Goal: Task Accomplishment & Management: Complete application form

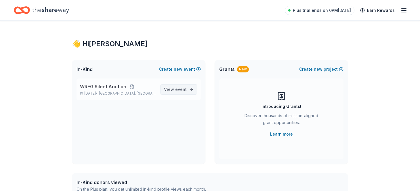
click at [172, 94] on link "View event" at bounding box center [178, 89] width 37 height 10
click at [249, 72] on div "New" at bounding box center [243, 69] width 12 height 6
click at [232, 73] on span "Grants" at bounding box center [227, 69] width 16 height 7
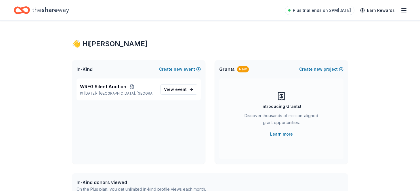
click at [222, 130] on div "Introducing Grants! Discover thousands of mission-aligned grant opportunities. …" at bounding box center [281, 118] width 124 height 81
click at [402, 12] on icon "button" at bounding box center [404, 10] width 7 height 7
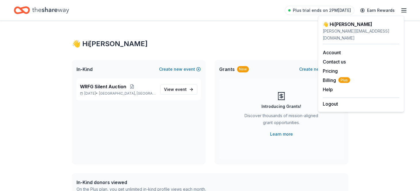
click at [402, 12] on icon "button" at bounding box center [404, 10] width 7 height 7
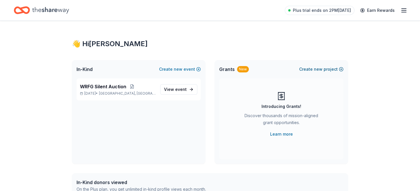
click at [330, 73] on button "Create new project" at bounding box center [321, 69] width 44 height 7
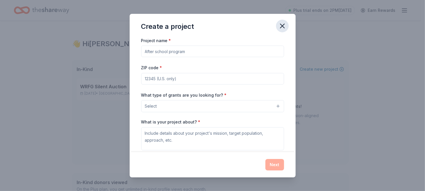
click at [284, 28] on icon "button" at bounding box center [282, 26] width 4 height 4
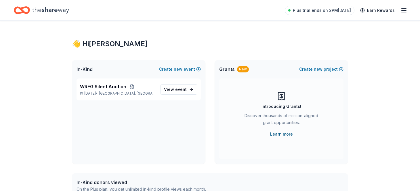
click at [285, 137] on link "Learn more" at bounding box center [281, 133] width 23 height 7
click at [93, 73] on span "In-Kind" at bounding box center [85, 69] width 16 height 7
click at [175, 92] on span "event" at bounding box center [181, 89] width 12 height 5
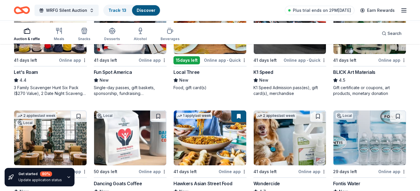
scroll to position [336, 0]
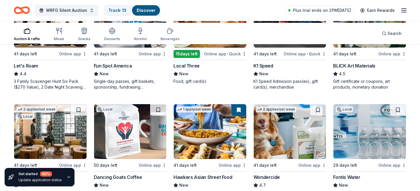
click at [212, 48] on img at bounding box center [210, 20] width 73 height 55
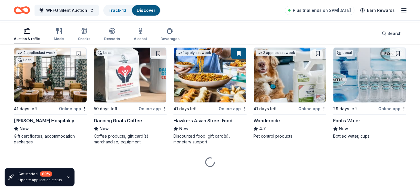
scroll to position [470, 0]
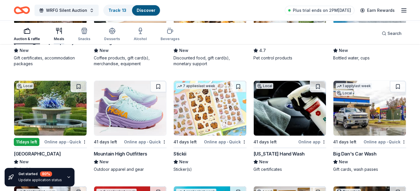
click at [64, 37] on div "Meals" at bounding box center [59, 34] width 10 height 14
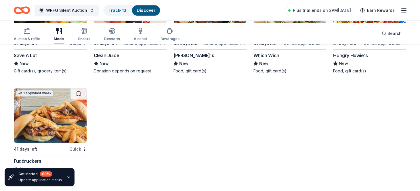
scroll to position [2027, 0]
click at [30, 32] on rect "button" at bounding box center [27, 32] width 6 height 4
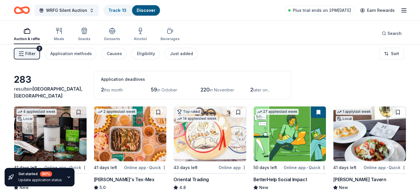
click at [30, 59] on button "Filter 2" at bounding box center [27, 54] width 26 height 12
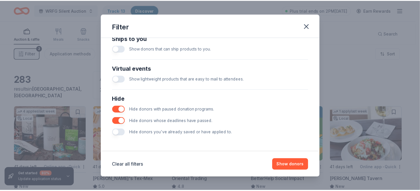
scroll to position [269, 0]
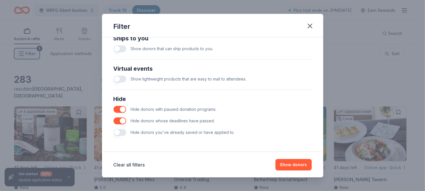
click at [113, 22] on button "button" at bounding box center [119, 18] width 13 height 7
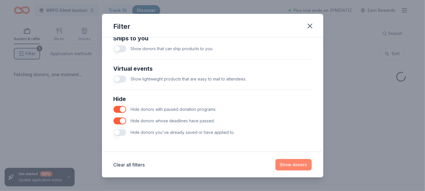
click at [303, 161] on button "Show donors" at bounding box center [293, 165] width 36 height 12
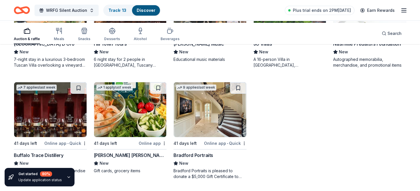
scroll to position [483, 0]
click at [123, 93] on img at bounding box center [130, 109] width 73 height 55
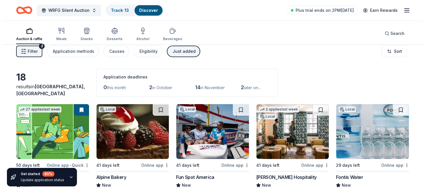
scroll to position [0, 0]
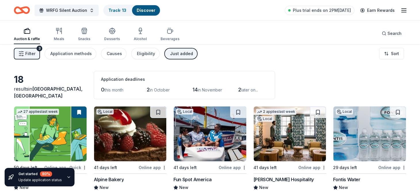
click at [24, 56] on icon "button" at bounding box center [21, 54] width 6 height 6
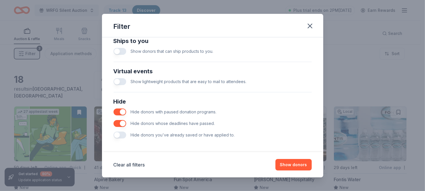
scroll to position [269, 0]
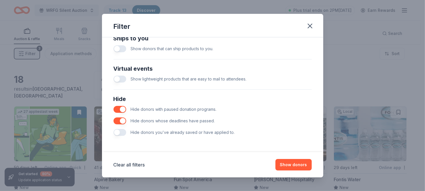
click at [113, 22] on button "button" at bounding box center [119, 18] width 13 height 7
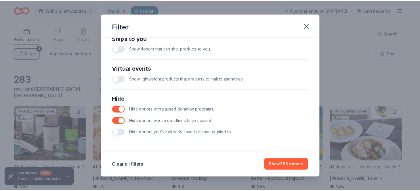
scroll to position [336, 0]
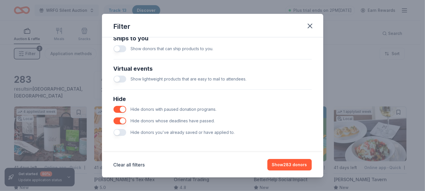
click at [113, 52] on button "button" at bounding box center [119, 48] width 13 height 7
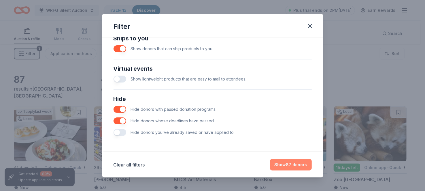
click at [302, 160] on button "Show 87 donors" at bounding box center [291, 165] width 42 height 12
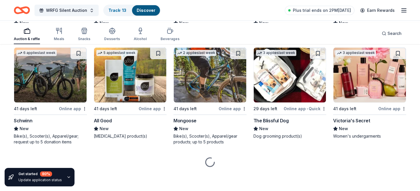
scroll to position [1799, 0]
click at [362, 102] on img at bounding box center [370, 75] width 73 height 55
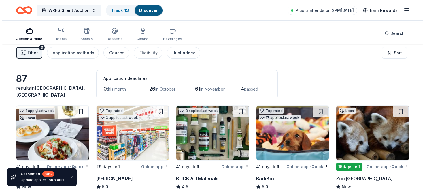
scroll to position [0, 0]
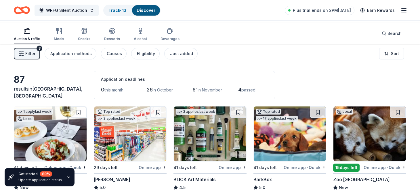
click at [35, 57] on span "Filter" at bounding box center [30, 53] width 10 height 7
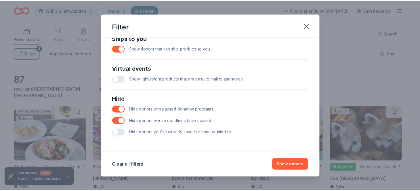
scroll to position [269, 0]
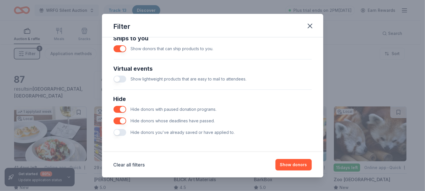
click at [113, 52] on button "button" at bounding box center [119, 48] width 13 height 7
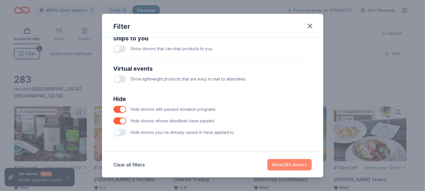
click at [312, 159] on button "Show 283 donors" at bounding box center [289, 165] width 44 height 12
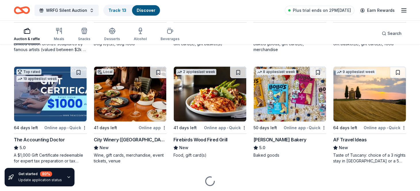
scroll to position [806, 0]
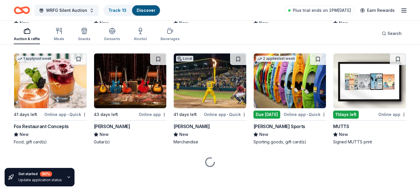
scroll to position [2278, 0]
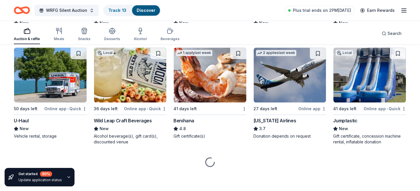
scroll to position [3305, 0]
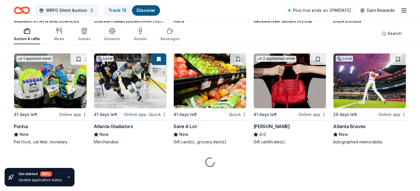
scroll to position [4984, 0]
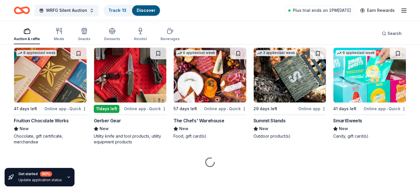
scroll to position [6463, 0]
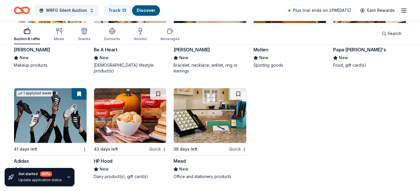
scroll to position [7567, 0]
click at [62, 33] on icon "button" at bounding box center [59, 30] width 7 height 7
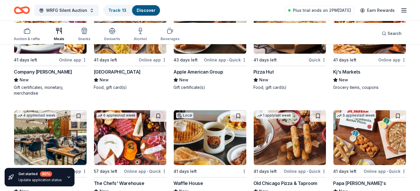
scroll to position [1142, 0]
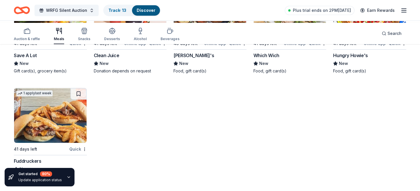
scroll to position [2150, 0]
click at [141, 37] on img at bounding box center [130, 9] width 73 height 55
click at [88, 32] on icon "button" at bounding box center [84, 30] width 7 height 7
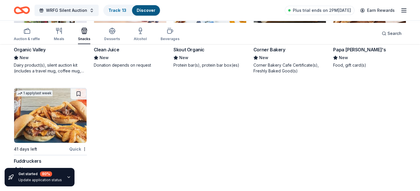
scroll to position [1548, 0]
click at [115, 33] on icon "button" at bounding box center [112, 30] width 6 height 4
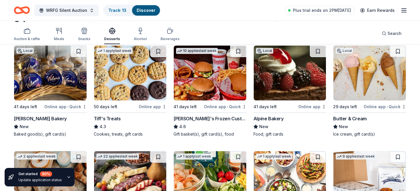
scroll to position [67, 0]
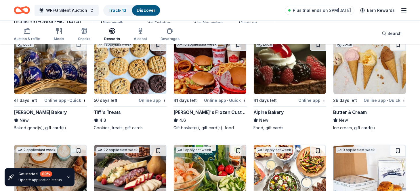
click at [128, 90] on img at bounding box center [130, 66] width 73 height 55
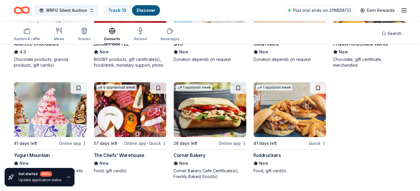
scroll to position [873, 0]
click at [194, 103] on img at bounding box center [210, 109] width 73 height 55
click at [144, 34] on icon "button" at bounding box center [140, 30] width 7 height 7
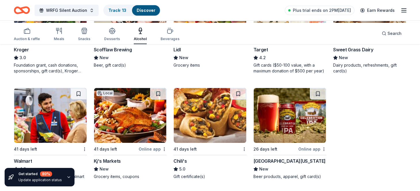
scroll to position [349, 0]
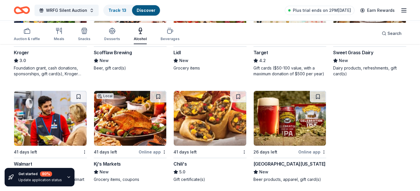
click at [214, 34] on img at bounding box center [210, 7] width 73 height 55
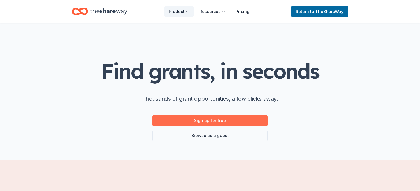
click at [213, 126] on link "Sign up for free" at bounding box center [210, 121] width 115 height 12
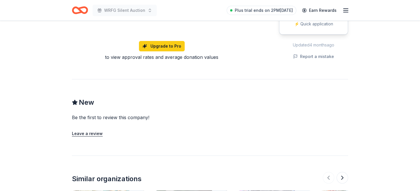
scroll to position [134, 0]
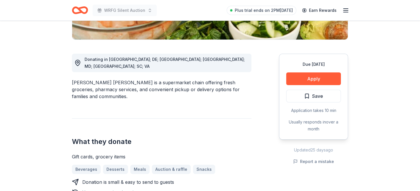
scroll to position [134, 0]
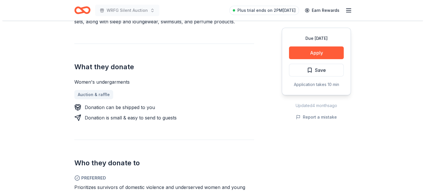
scroll to position [202, 0]
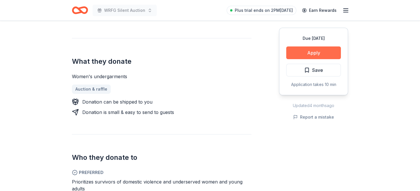
click at [310, 59] on button "Apply" at bounding box center [314, 52] width 55 height 13
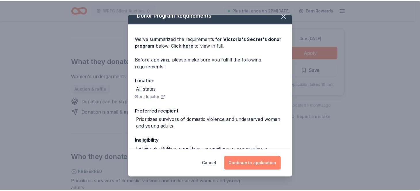
scroll to position [0, 0]
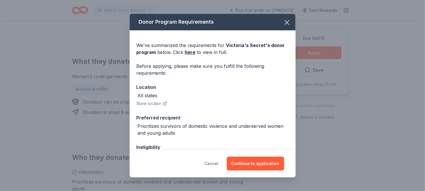
click at [218, 156] on button "Cancel" at bounding box center [211, 163] width 14 height 14
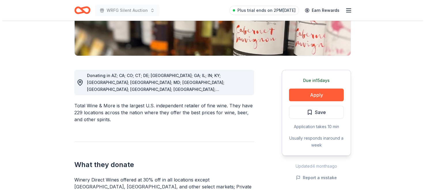
scroll to position [134, 0]
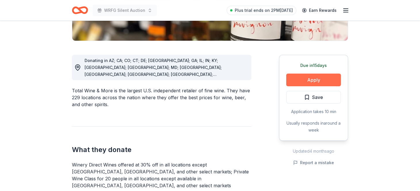
click at [287, 86] on button "Apply" at bounding box center [314, 79] width 55 height 13
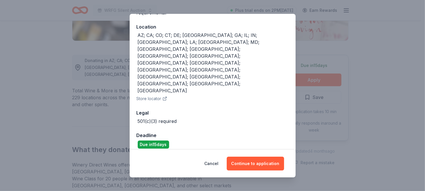
scroll to position [65, 0]
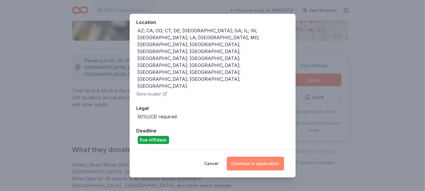
click at [268, 159] on button "Continue to application" at bounding box center [255, 163] width 57 height 14
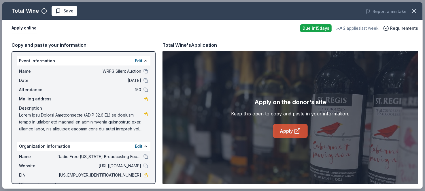
click at [291, 138] on link "Apply" at bounding box center [290, 131] width 35 height 14
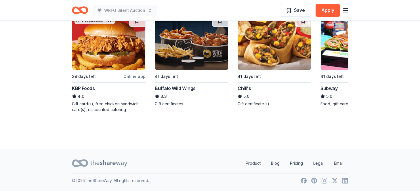
scroll to position [673, 0]
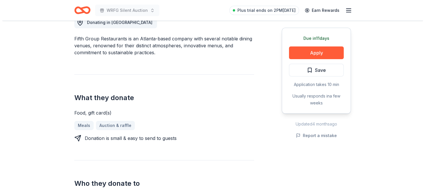
scroll to position [134, 0]
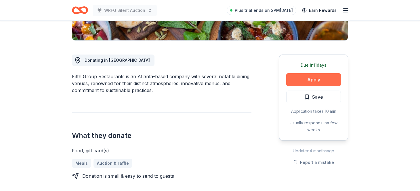
click at [298, 86] on button "Apply" at bounding box center [314, 79] width 55 height 13
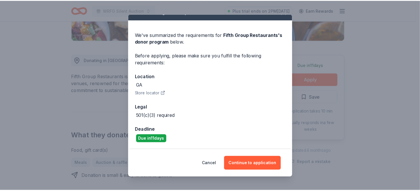
scroll to position [56, 0]
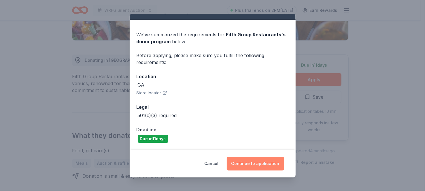
click at [261, 160] on button "Continue to application" at bounding box center [255, 163] width 57 height 14
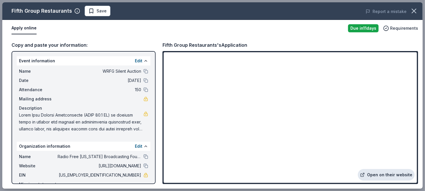
click at [368, 172] on link "Open on their website" at bounding box center [386, 175] width 57 height 12
click at [410, 12] on icon "button" at bounding box center [414, 11] width 8 height 8
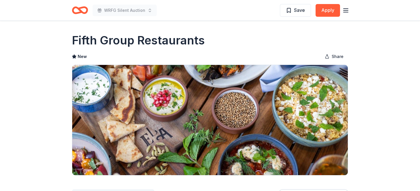
scroll to position [0, 0]
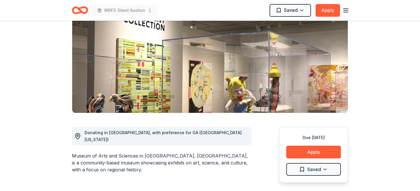
scroll to position [1, 0]
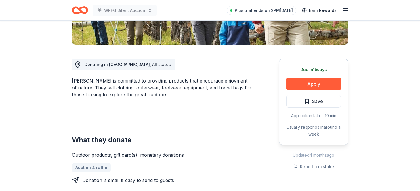
scroll to position [134, 0]
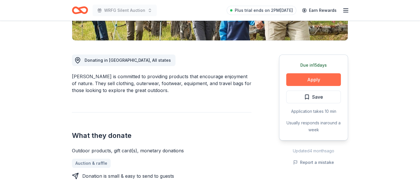
click at [299, 86] on button "Apply" at bounding box center [314, 79] width 55 height 13
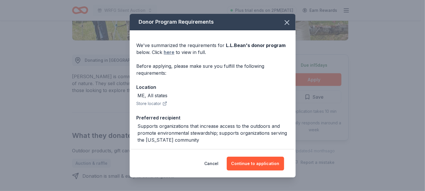
click at [164, 56] on link "here" at bounding box center [169, 52] width 11 height 7
click at [291, 26] on icon "button" at bounding box center [287, 22] width 8 height 8
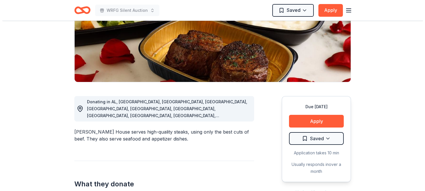
scroll to position [133, 0]
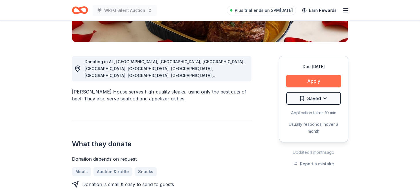
click at [308, 87] on button "Apply" at bounding box center [314, 81] width 55 height 13
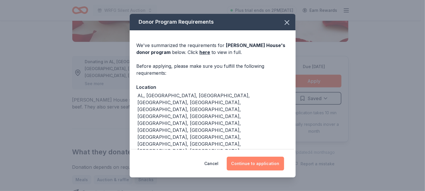
click at [276, 156] on button "Continue to application" at bounding box center [255, 163] width 57 height 14
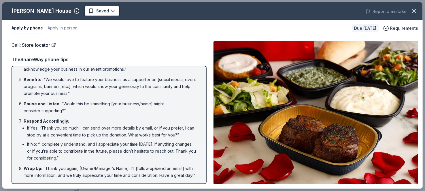
scroll to position [195, 0]
click at [54, 49] on link "Store locator" at bounding box center [39, 44] width 34 height 7
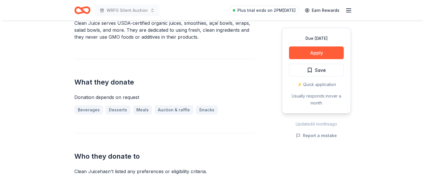
scroll to position [269, 0]
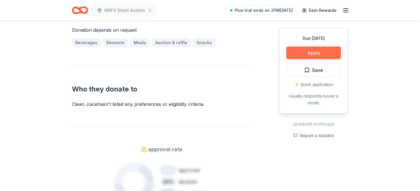
click at [299, 59] on button "Apply" at bounding box center [314, 52] width 55 height 13
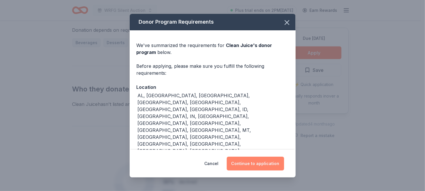
click at [268, 160] on button "Continue to application" at bounding box center [255, 163] width 57 height 14
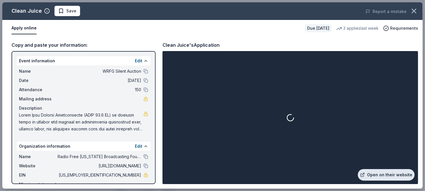
click at [371, 171] on link "Open on their website" at bounding box center [386, 175] width 57 height 12
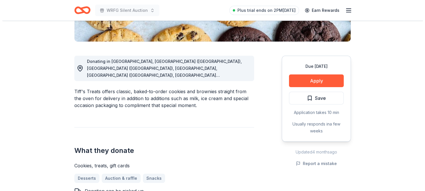
scroll to position [134, 0]
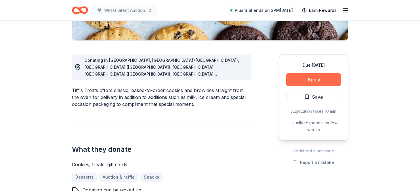
click at [303, 86] on button "Apply" at bounding box center [314, 79] width 55 height 13
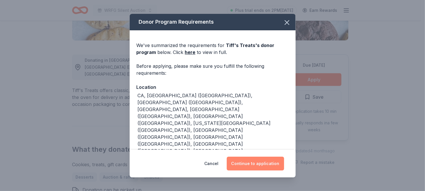
click at [280, 158] on button "Continue to application" at bounding box center [255, 163] width 57 height 14
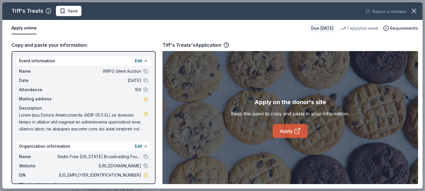
click at [290, 138] on link "Apply" at bounding box center [290, 131] width 35 height 14
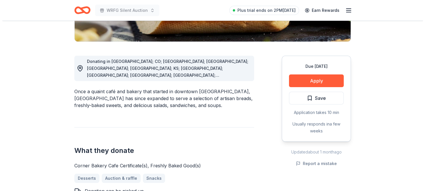
scroll to position [134, 0]
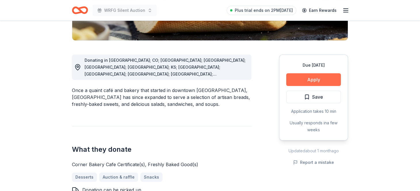
click at [307, 86] on button "Apply" at bounding box center [314, 79] width 55 height 13
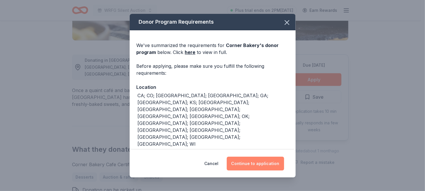
click at [280, 157] on button "Continue to application" at bounding box center [255, 163] width 57 height 14
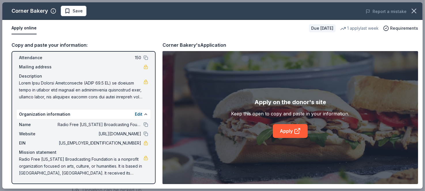
scroll to position [95, 0]
click at [287, 138] on link "Apply" at bounding box center [290, 131] width 35 height 14
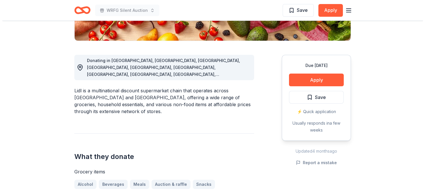
scroll to position [134, 0]
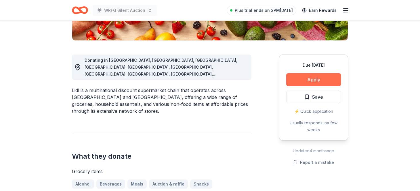
click at [301, 86] on button "Apply" at bounding box center [314, 79] width 55 height 13
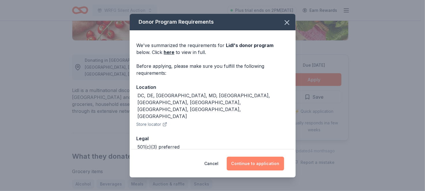
click at [265, 156] on button "Continue to application" at bounding box center [255, 163] width 57 height 14
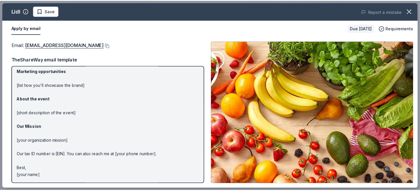
scroll to position [111, 0]
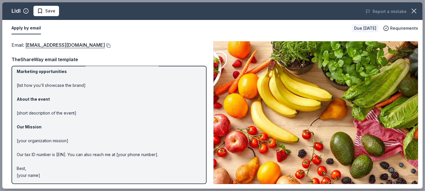
click at [105, 48] on button at bounding box center [108, 45] width 6 height 5
click at [413, 13] on icon "button" at bounding box center [414, 11] width 8 height 8
